Goal: Information Seeking & Learning: Find specific page/section

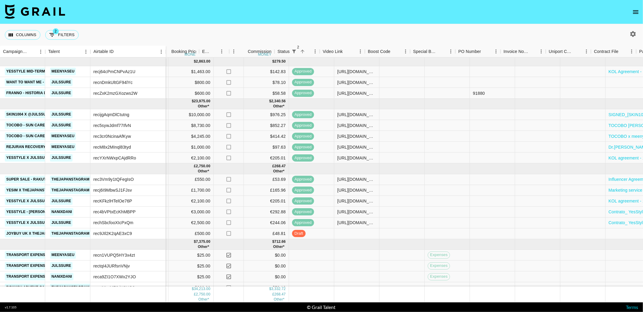
scroll to position [0, 363]
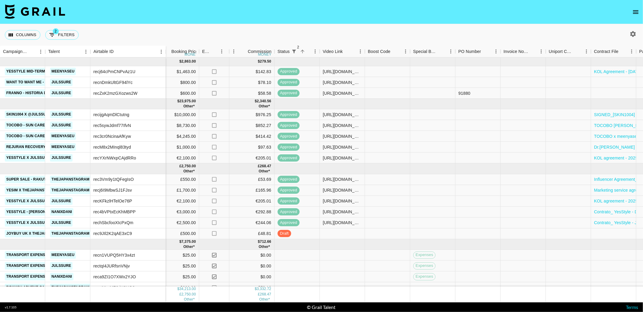
click at [638, 36] on div at bounding box center [631, 34] width 22 height 10
click at [635, 36] on icon "button" at bounding box center [632, 33] width 7 height 7
select select "[DATE]"
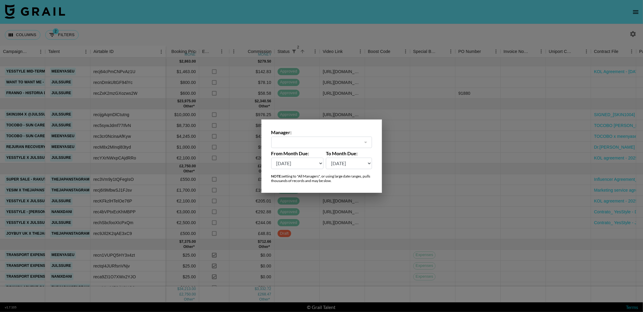
type input "[PERSON_NAME][EMAIL_ADDRESS][PERSON_NAME][DOMAIN_NAME]"
click at [321, 164] on select "[DATE] Sep '[DATE] [DATE] '[DATE] May '[DATE] Mar '[DATE] Jan '[DATE] Nov '[DAT…" at bounding box center [297, 163] width 52 height 11
select select "[DATE]"
click at [271, 158] on select "[DATE] Sep '[DATE] [DATE] '[DATE] May '[DATE] Mar '[DATE] Jan '[DATE] Nov '[DAT…" at bounding box center [297, 163] width 52 height 11
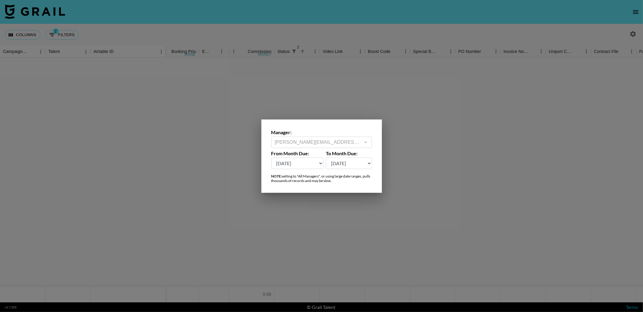
click at [347, 32] on div at bounding box center [321, 156] width 643 height 312
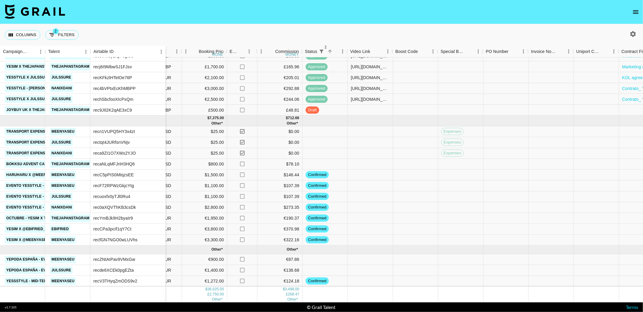
scroll to position [202, 521]
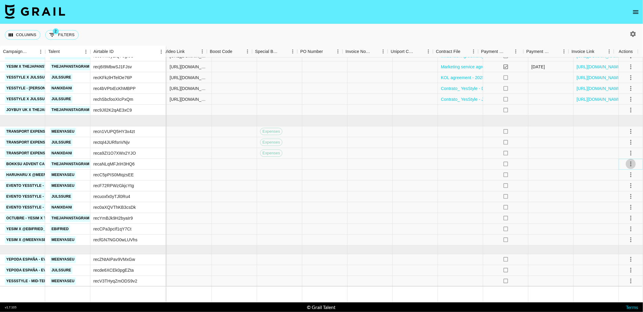
click at [627, 161] on icon "select merge strategy" at bounding box center [630, 164] width 7 height 7
click at [622, 172] on li "Confirm" at bounding box center [622, 172] width 39 height 11
click at [627, 150] on icon "select merge strategy" at bounding box center [630, 153] width 7 height 7
drag, startPoint x: 621, startPoint y: 162, endPoint x: 622, endPoint y: 155, distance: 6.4
click at [621, 162] on li "Confirm" at bounding box center [622, 161] width 39 height 11
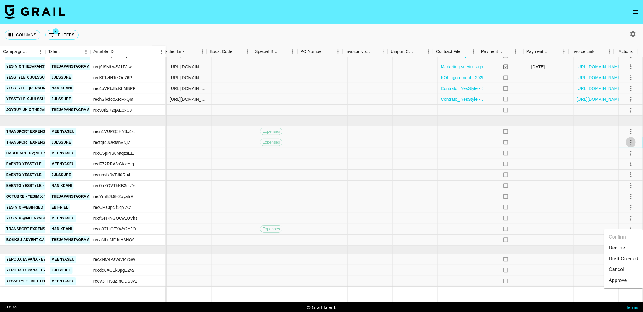
click at [627, 139] on icon "select merge strategy" at bounding box center [630, 142] width 7 height 7
click at [619, 149] on li "Confirm" at bounding box center [622, 150] width 39 height 11
click at [630, 129] on icon "select merge strategy" at bounding box center [630, 131] width 1 height 5
click at [620, 137] on li "Confirm" at bounding box center [622, 139] width 39 height 11
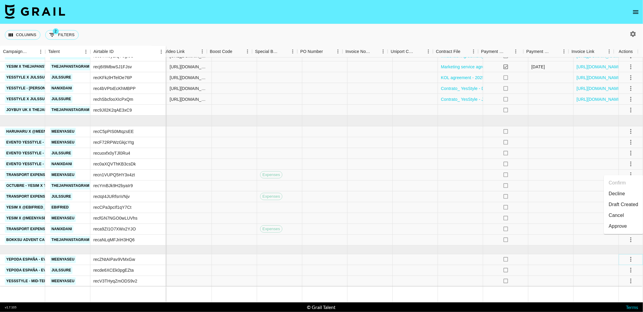
click at [627, 257] on icon "select merge strategy" at bounding box center [630, 259] width 7 height 7
click at [626, 199] on li "Confirm" at bounding box center [622, 198] width 39 height 11
click at [630, 268] on icon "select merge strategy" at bounding box center [630, 270] width 1 height 5
click at [627, 256] on icon "select merge strategy" at bounding box center [630, 259] width 7 height 7
click at [628, 196] on li "Confirm" at bounding box center [622, 198] width 39 height 11
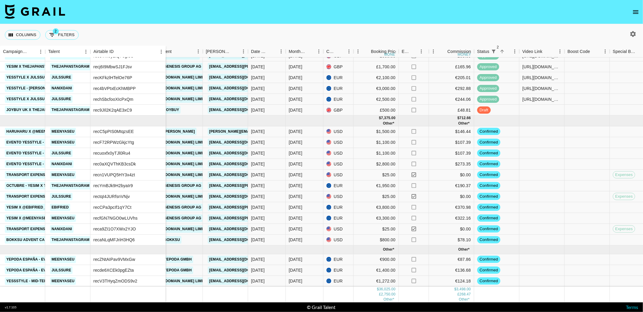
scroll to position [0, 163]
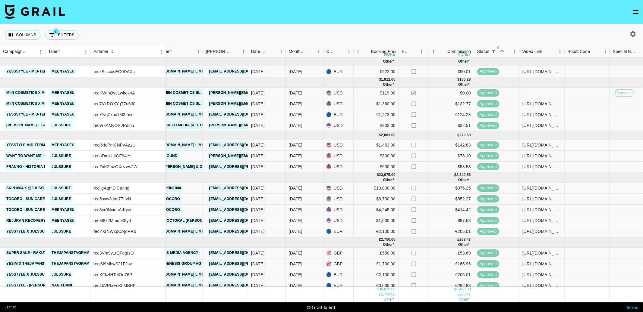
click at [632, 38] on button "button" at bounding box center [633, 34] width 10 height 10
select select "[DATE]"
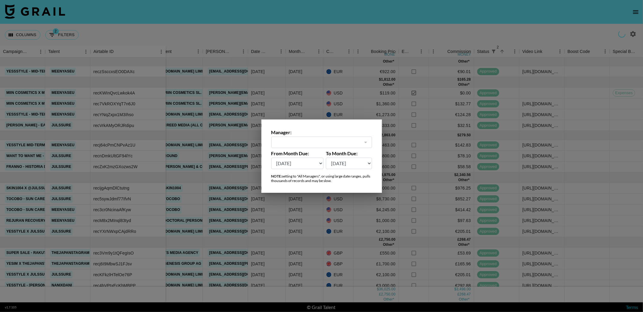
type input "[PERSON_NAME][EMAIL_ADDRESS][PERSON_NAME][DOMAIN_NAME]"
click at [335, 38] on div at bounding box center [321, 156] width 643 height 312
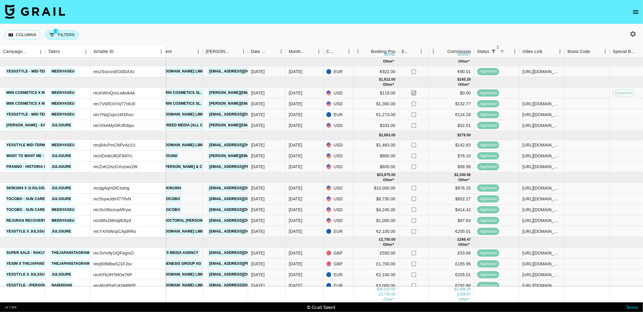
click at [72, 32] on button "2 Filters" at bounding box center [61, 35] width 33 height 10
select select "status"
select select "not"
select select "declined"
select select "status"
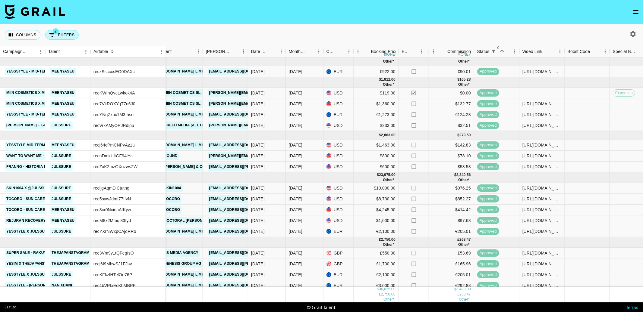
select select "not"
select select "cancelled"
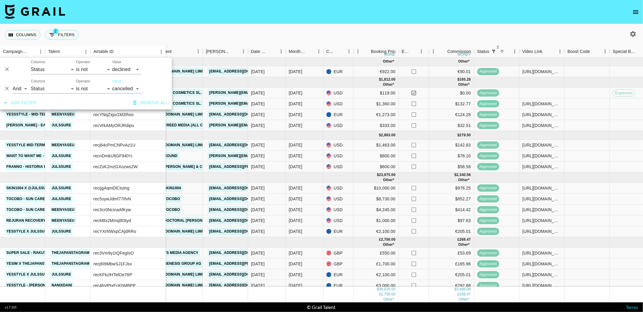
click at [32, 102] on button "Add filter" at bounding box center [20, 102] width 38 height 11
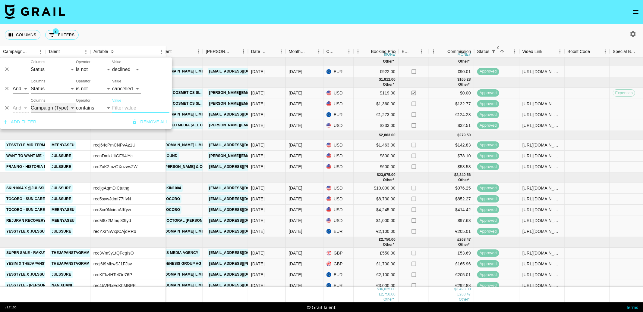
click at [51, 105] on select "Campaign (Type) Talent Airtable ID Grail Platform ID Manager Client [PERSON_NAM…" at bounding box center [53, 108] width 45 height 10
select select "talentName"
click at [31, 103] on select "Campaign (Type) Talent Airtable ID Grail Platform ID Manager Client [PERSON_NAM…" at bounding box center [53, 108] width 45 height 10
click at [123, 106] on input "Value" at bounding box center [140, 108] width 57 height 10
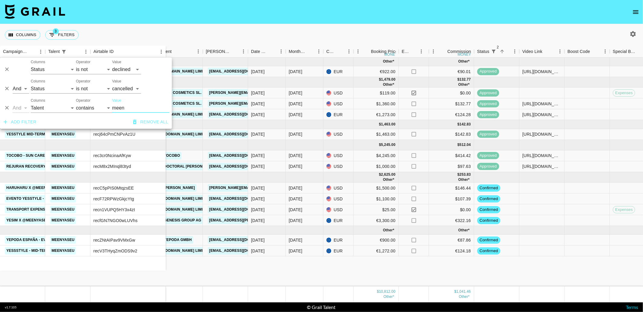
type input "meen"
click at [384, 28] on div "Columns 3 Filters + Booking" at bounding box center [321, 35] width 643 height 22
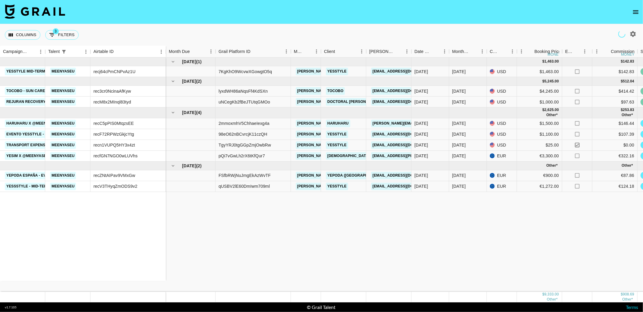
click at [636, 35] on button "button" at bounding box center [633, 34] width 10 height 10
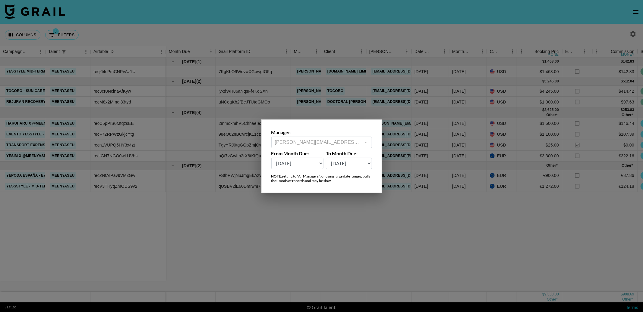
click at [315, 164] on select "[DATE] Sep '[DATE] [DATE] '[DATE] May '[DATE] Mar '[DATE] Jan '[DATE] Nov '[DAT…" at bounding box center [297, 163] width 52 height 11
select select "[DATE]"
click at [271, 158] on select "[DATE] Sep '[DATE] [DATE] '[DATE] May '[DATE] Mar '[DATE] Jan '[DATE] Nov '[DAT…" at bounding box center [297, 163] width 52 height 11
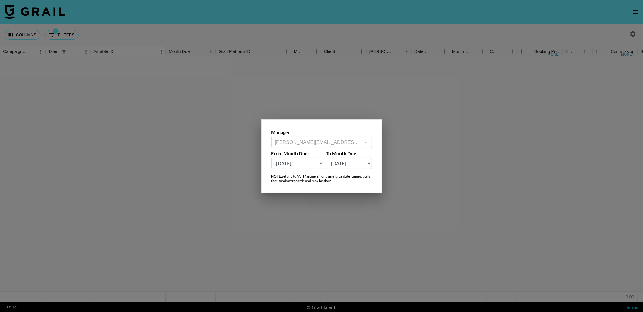
click at [202, 230] on div at bounding box center [321, 156] width 643 height 312
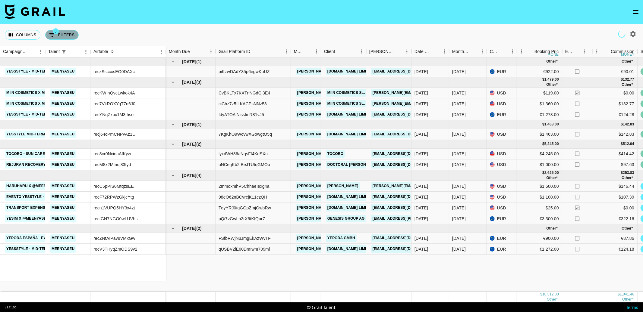
click at [61, 35] on button "3 Filters" at bounding box center [61, 35] width 33 height 10
select select "status"
select select "not"
select select "declined"
select select "status"
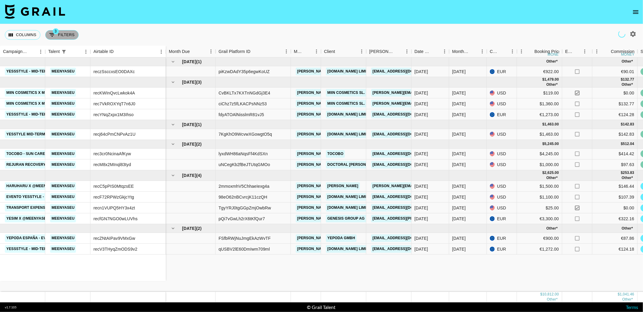
select select "not"
select select "cancelled"
select select "talentName"
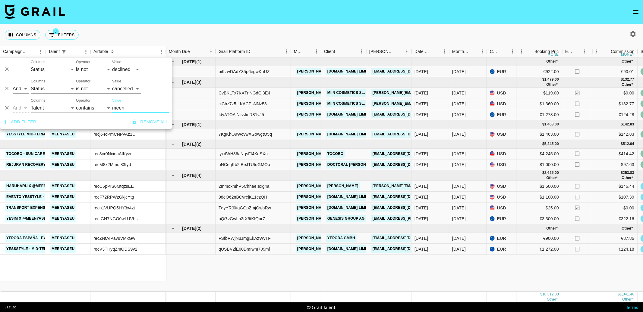
click at [115, 105] on input "meen" at bounding box center [140, 108] width 57 height 10
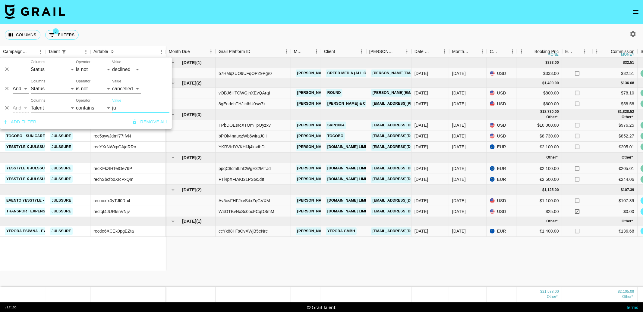
type input "j"
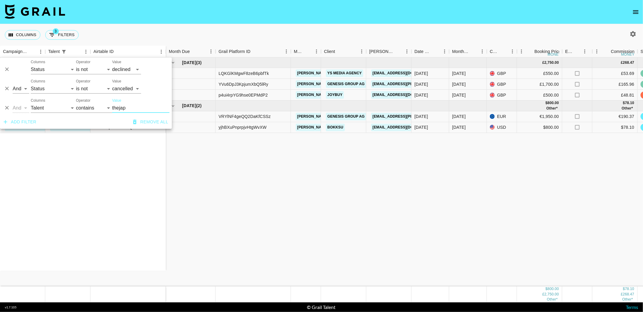
type input "thejap"
click at [379, 211] on div "Super Sale - Rakuten Travel Singapore thejapanstagram rec3Vm9y1tQFegIsO YESIM x…" at bounding box center [579, 172] width 1158 height 229
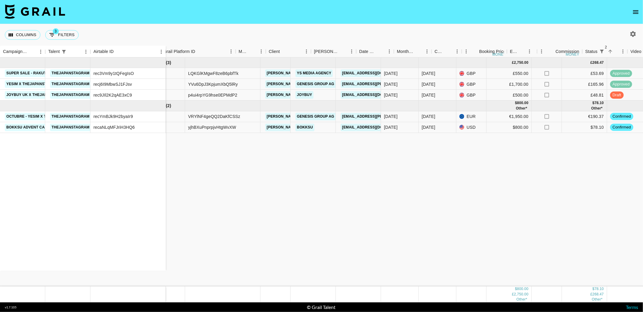
scroll to position [0, 82]
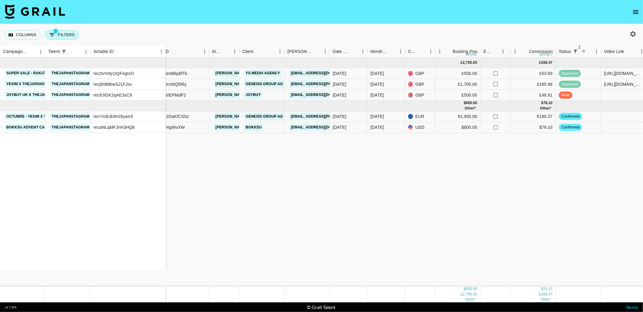
click at [67, 33] on button "3 Filters" at bounding box center [61, 35] width 33 height 10
select select "status"
select select "not"
select select "declined"
select select "status"
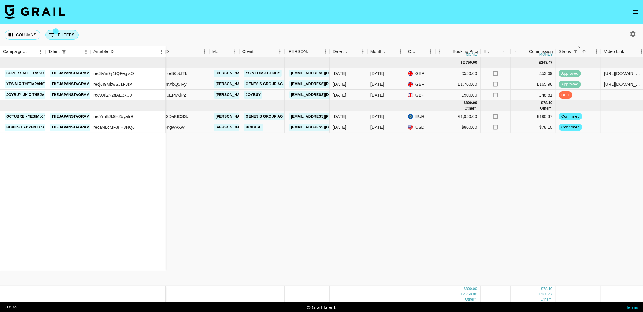
select select "not"
select select "cancelled"
select select "talentName"
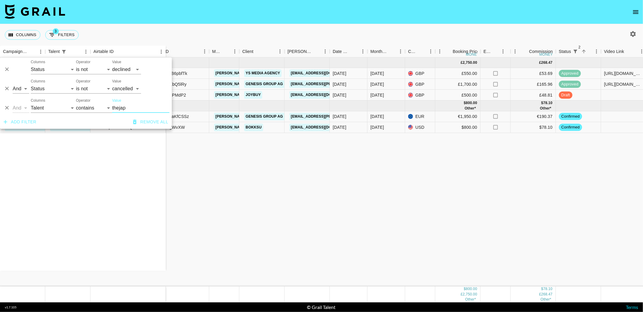
click at [10, 108] on button "Delete" at bounding box center [6, 108] width 9 height 9
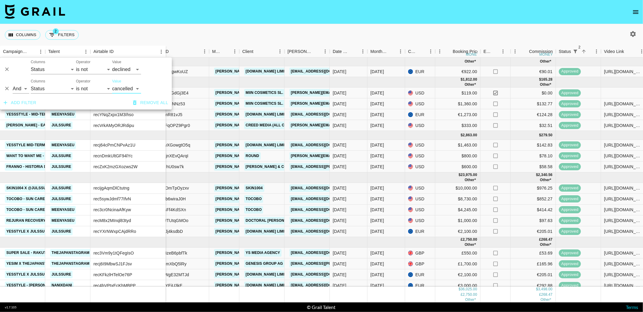
click at [356, 39] on div "Columns 2 Filters + Booking" at bounding box center [321, 35] width 643 height 22
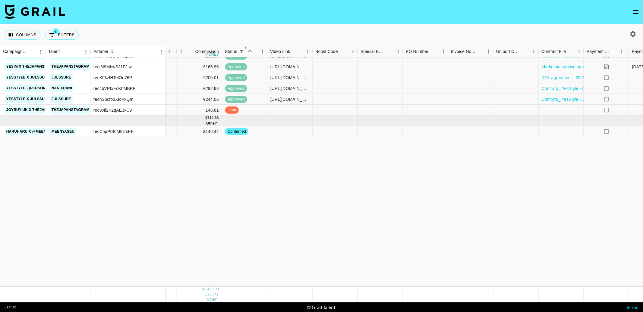
scroll to position [0, 415]
